Goal: Transaction & Acquisition: Purchase product/service

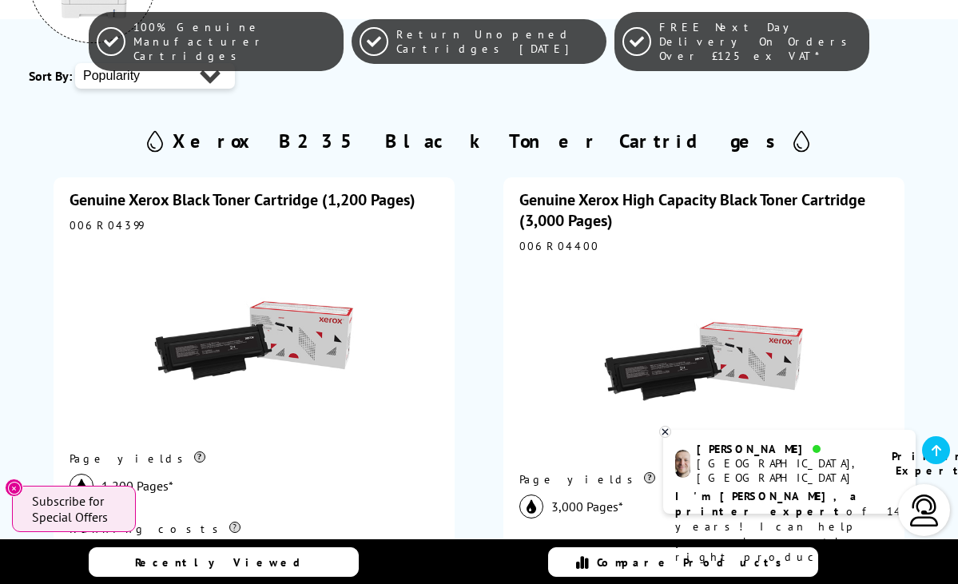
scroll to position [160, 0]
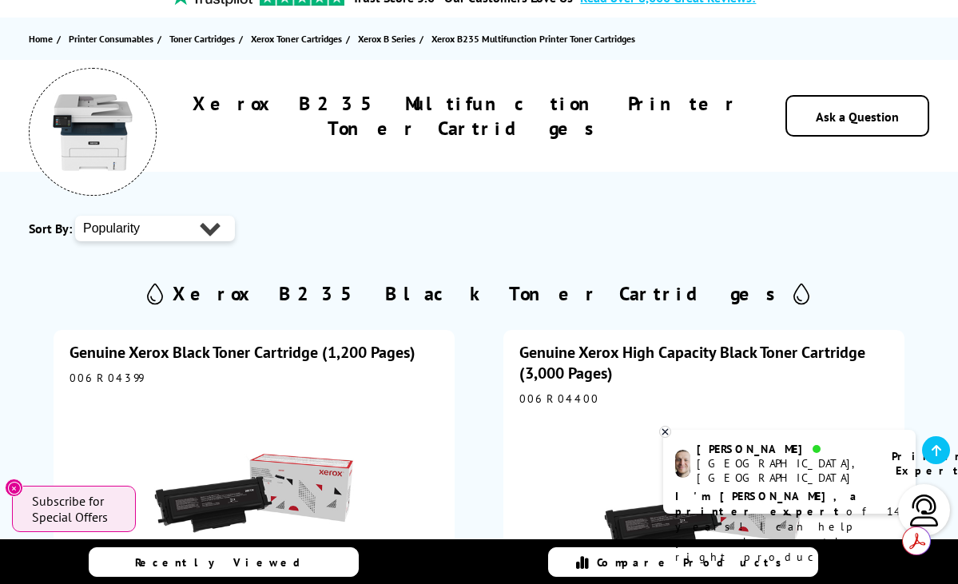
click at [126, 379] on div "006R04399" at bounding box center [253, 378] width 369 height 14
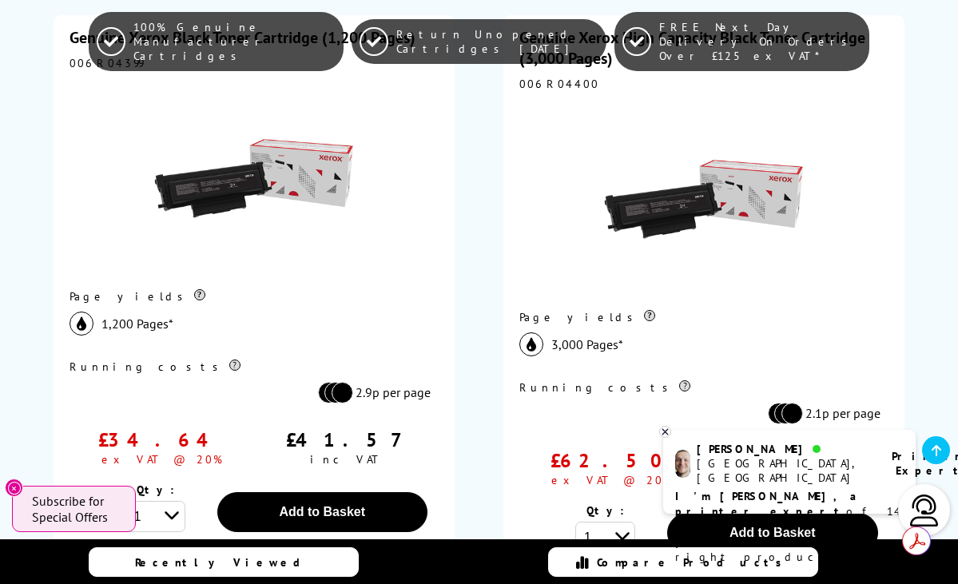
scroll to position [399, 0]
